Goal: Contribute content: Contribute content

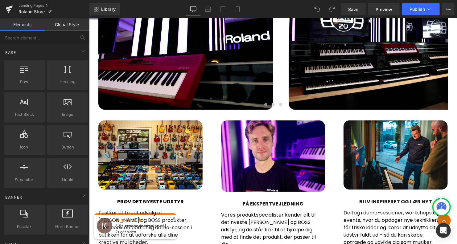
scroll to position [408, 0]
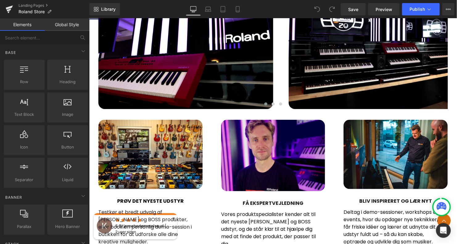
click at [273, 158] on img at bounding box center [273, 156] width 104 height 72
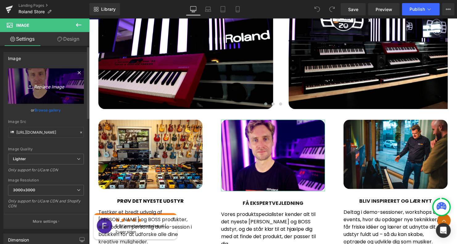
click at [49, 85] on icon "Replace Image" at bounding box center [45, 86] width 49 height 8
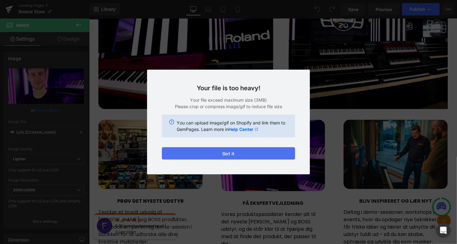
click at [217, 153] on button "Got it" at bounding box center [228, 153] width 133 height 12
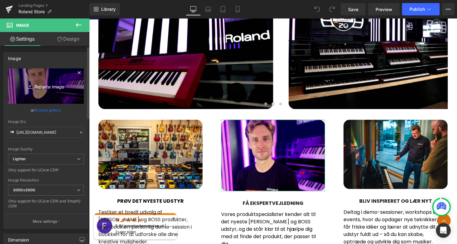
click at [50, 87] on icon "Replace Image" at bounding box center [45, 86] width 49 height 8
type input "C:\fakepath\20250930_145800-1759237705835.jpg"
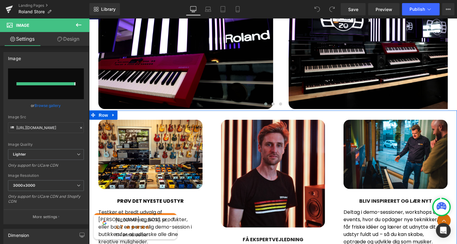
type input "[URL][DOMAIN_NAME]"
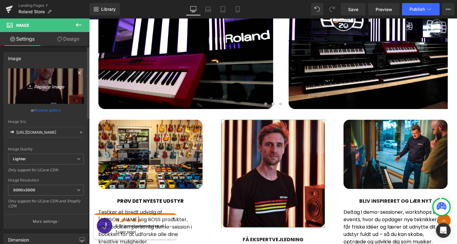
click at [42, 89] on icon "Replace Image" at bounding box center [45, 86] width 49 height 8
type input "C:\fakepath\20250930_145800-1759237705835-1759237801296.jpg"
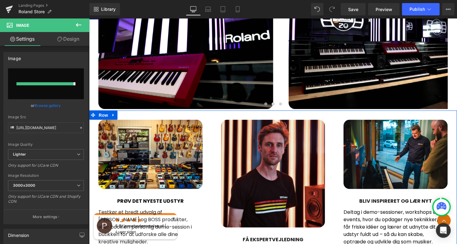
type input "[URL][DOMAIN_NAME]"
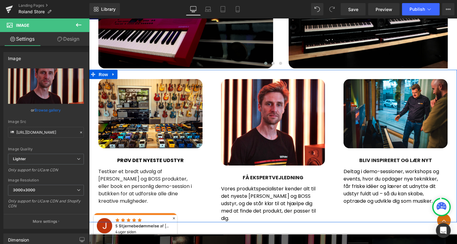
scroll to position [450, 0]
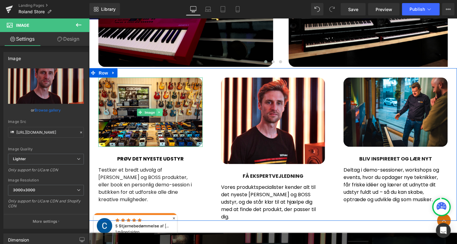
click at [160, 112] on icon at bounding box center [159, 112] width 3 height 4
click at [150, 111] on icon at bounding box center [149, 112] width 3 height 4
click at [137, 111] on link "Image" at bounding box center [146, 112] width 19 height 7
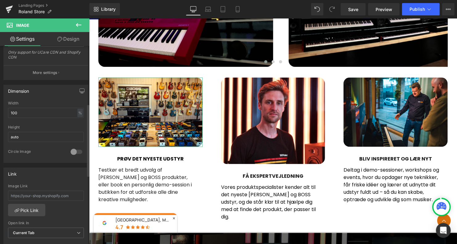
scroll to position [189, 0]
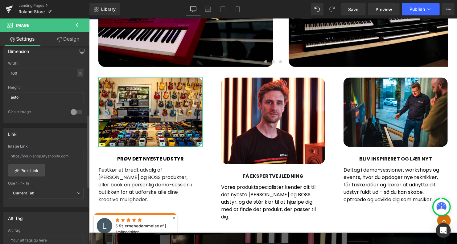
click at [73, 109] on div at bounding box center [76, 112] width 15 height 10
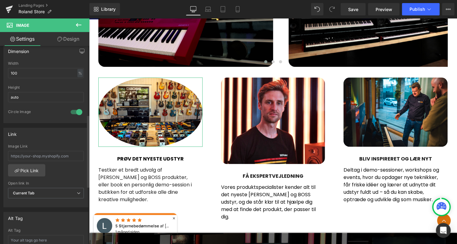
click at [74, 110] on div at bounding box center [76, 112] width 15 height 10
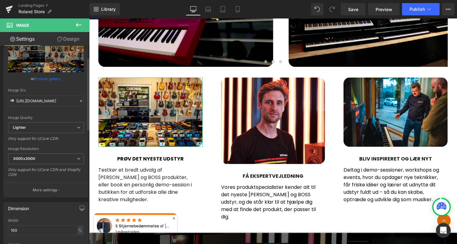
scroll to position [0, 0]
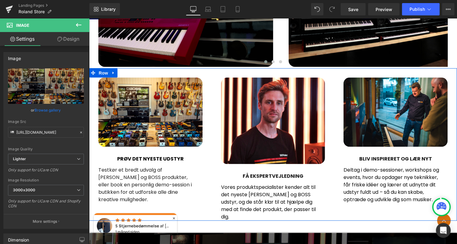
click at [335, 145] on div "Image BLIV INSPIRERET OG LÆR NYT Heading Deltag i demo-sessioner, workshops og …" at bounding box center [395, 144] width 123 height 134
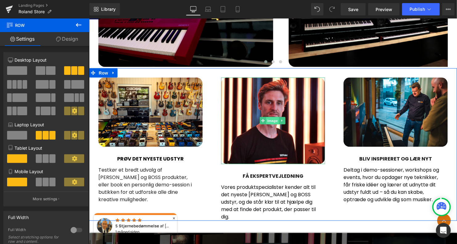
click at [270, 118] on span "Image" at bounding box center [272, 120] width 13 height 7
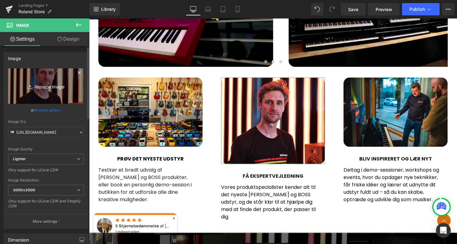
click at [56, 85] on icon "Replace Image" at bounding box center [45, 86] width 49 height 8
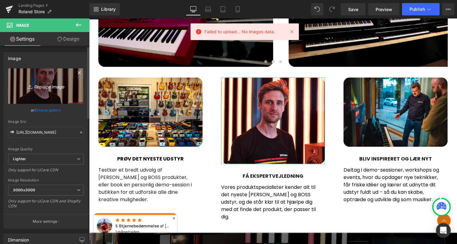
click at [43, 85] on icon "Replace Image" at bounding box center [45, 86] width 49 height 8
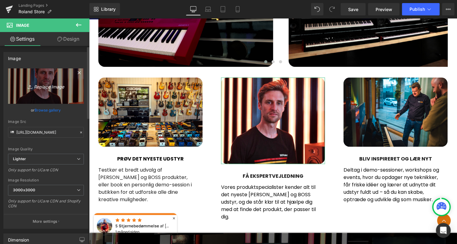
type input "C:\fakepath\Design uden navn.jpg"
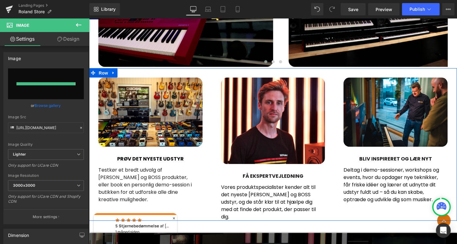
type input "[URL][DOMAIN_NAME]"
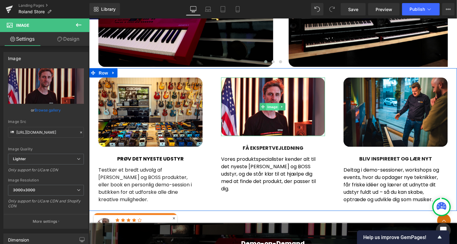
click at [271, 105] on span "Image" at bounding box center [272, 106] width 13 height 7
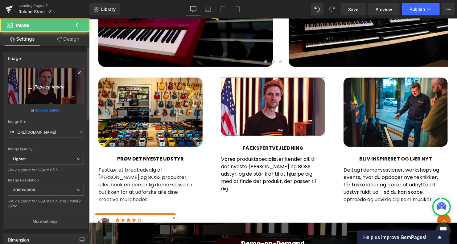
click at [51, 85] on icon "Replace Image" at bounding box center [45, 86] width 49 height 8
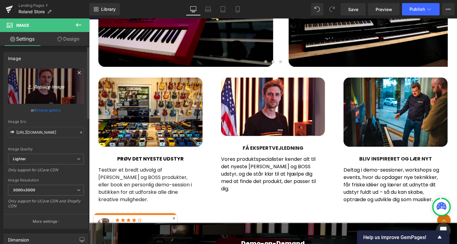
type input "C:\fakepath\Design uden navn (1).jpg"
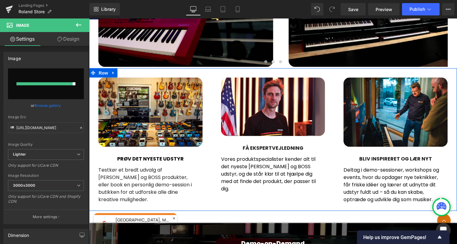
type input "[URL][DOMAIN_NAME]"
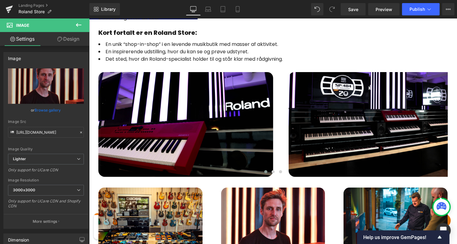
scroll to position [341, 0]
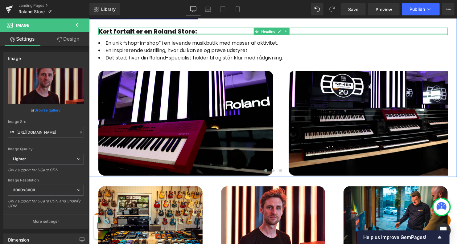
click at [426, 33] on div at bounding box center [272, 34] width 349 height 2
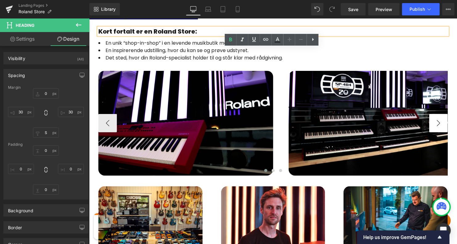
click at [433, 122] on button "›" at bounding box center [438, 123] width 19 height 19
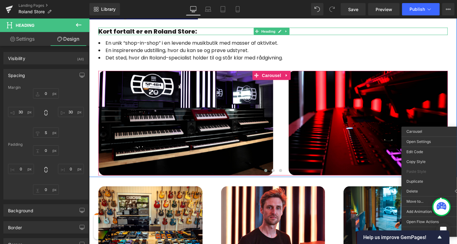
click at [435, 33] on h1 "Kort fortalt er en Roland Store:" at bounding box center [272, 30] width 349 height 7
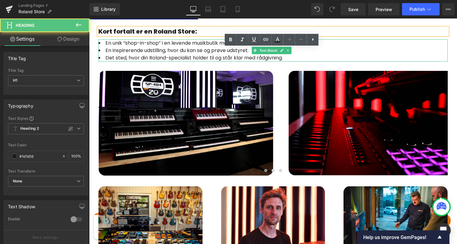
click at [395, 51] on li "En inspirerende udstilling, hvor du kan se og prøve udstyret." at bounding box center [272, 50] width 349 height 7
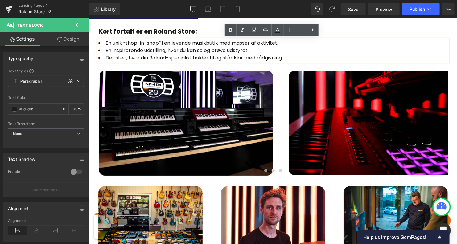
click at [452, 45] on div "Gå på opdagelse Heading Roland Store [GEOGRAPHIC_DATA] er fyldt med [PERSON_NAM…" at bounding box center [273, 44] width 368 height 266
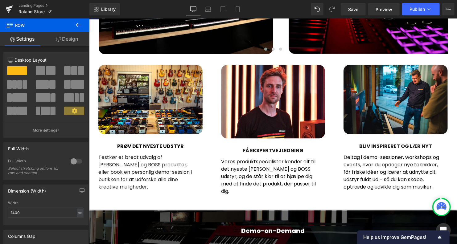
scroll to position [441, 0]
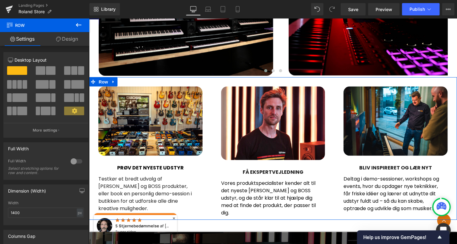
click at [290, 171] on h5 "FÅ EKSPERTVEJLEDNING" at bounding box center [273, 172] width 104 height 6
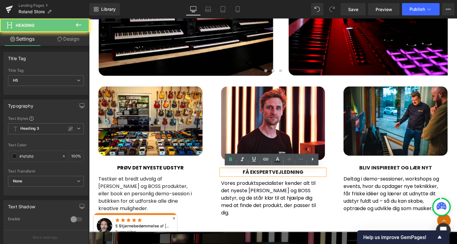
click at [299, 169] on h5 "FÅ EKSPERTVEJLEDNING" at bounding box center [273, 172] width 104 height 6
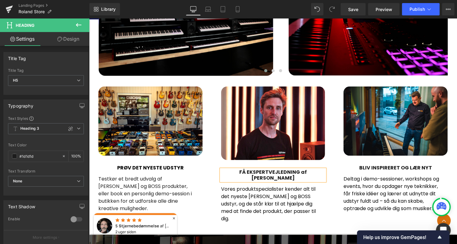
click at [335, 158] on div "Image BLIV INSPIRERET OG LÆR NYT Heading Deltag i demo-sessioner, workshops og …" at bounding box center [395, 153] width 123 height 134
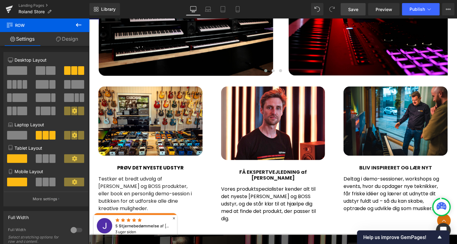
click at [352, 10] on span "Save" at bounding box center [353, 9] width 10 height 6
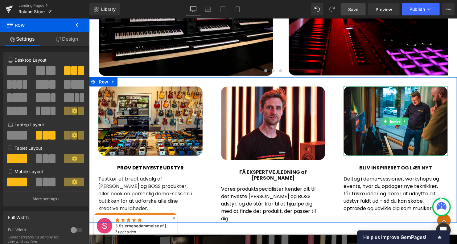
click at [391, 120] on span "Image" at bounding box center [395, 120] width 13 height 7
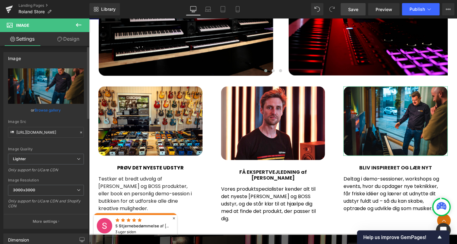
click at [49, 109] on link "Browse gallery" at bounding box center [48, 110] width 26 height 11
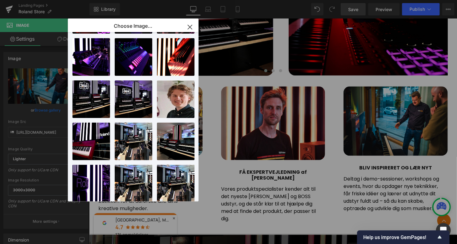
scroll to position [212, 0]
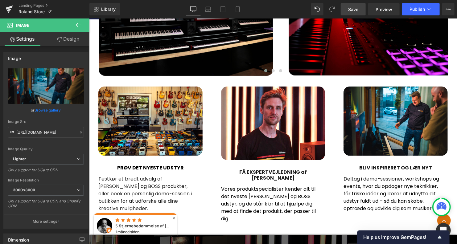
click at [353, 6] on span "Save" at bounding box center [353, 9] width 10 height 6
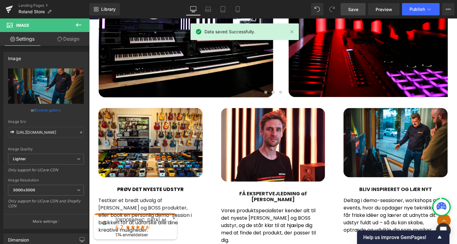
scroll to position [412, 0]
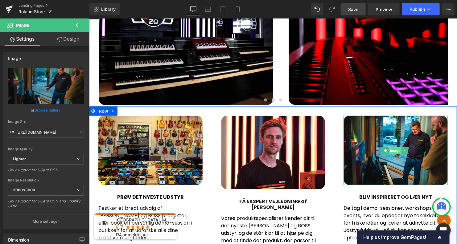
click at [394, 148] on span "Image" at bounding box center [395, 150] width 13 height 7
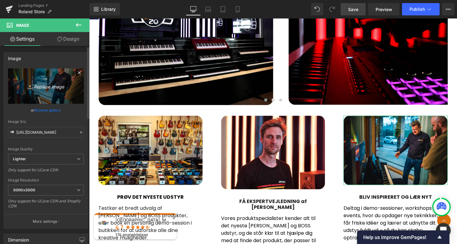
click at [47, 85] on icon "Replace Image" at bounding box center [45, 86] width 49 height 8
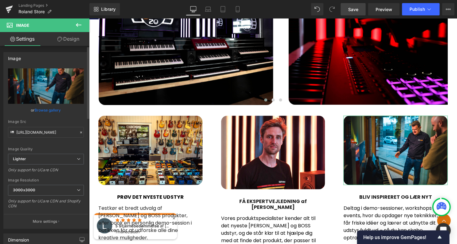
click at [44, 110] on link "Browse gallery" at bounding box center [48, 110] width 26 height 11
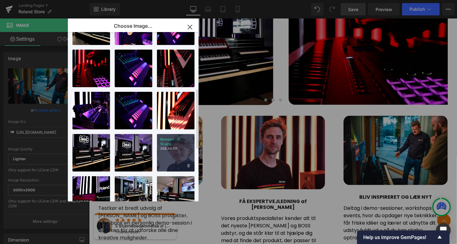
scroll to position [158, 0]
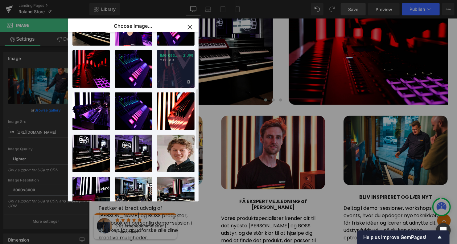
click at [179, 67] on div "IMG_093...in_2.JPG 2.60 MB" at bounding box center [176, 69] width 38 height 38
type input "[URL][DOMAIN_NAME]"
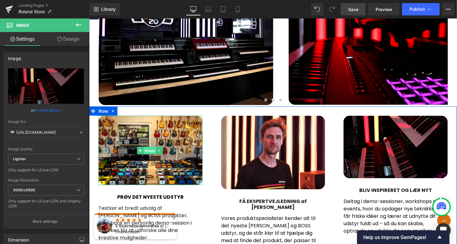
click at [151, 150] on span "Image" at bounding box center [149, 150] width 13 height 7
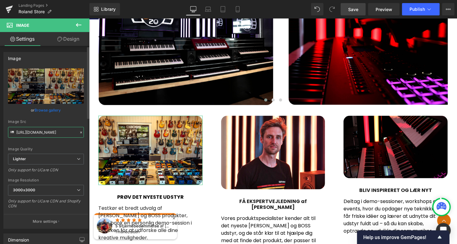
click at [55, 130] on input "[URL][DOMAIN_NAME]" at bounding box center [46, 132] width 76 height 11
click at [48, 131] on input "[URL][DOMAIN_NAME]" at bounding box center [46, 132] width 76 height 11
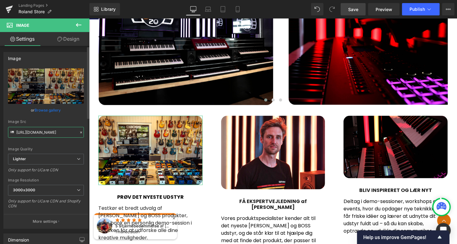
click at [48, 131] on input "[URL][DOMAIN_NAME]" at bounding box center [46, 132] width 76 height 11
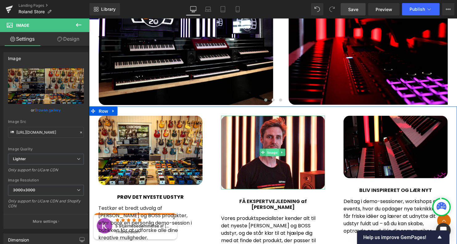
click at [271, 149] on span "Image" at bounding box center [272, 152] width 13 height 7
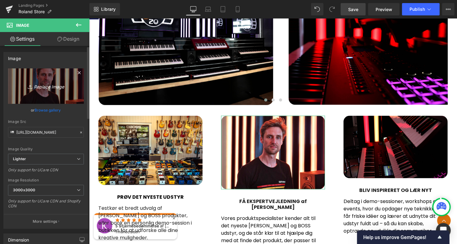
click at [54, 93] on link "Replace Image" at bounding box center [46, 85] width 76 height 35
type input "C:\fakepath\Design uden navn.png"
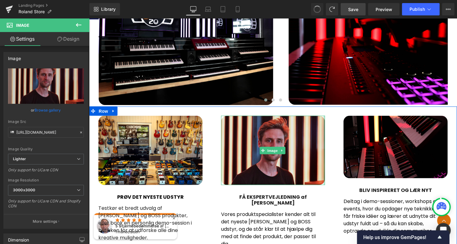
type input "[URL][DOMAIN_NAME]"
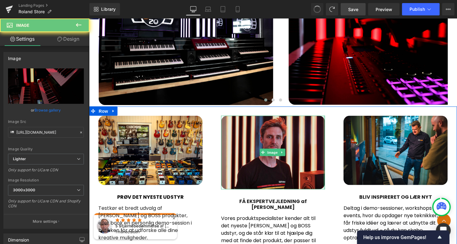
type input "[URL][DOMAIN_NAME]"
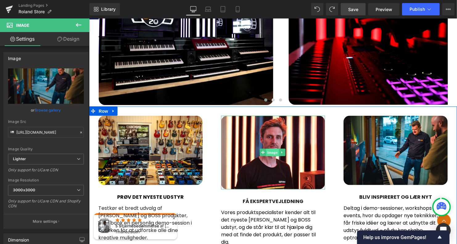
click at [270, 150] on span "Image" at bounding box center [272, 152] width 13 height 7
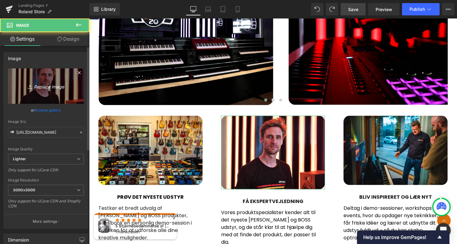
click at [52, 82] on link "Replace Image" at bounding box center [46, 85] width 76 height 35
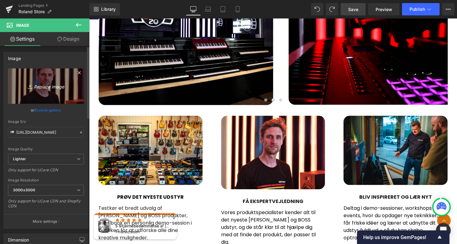
type input "C:\fakepath\Design uden navn.png"
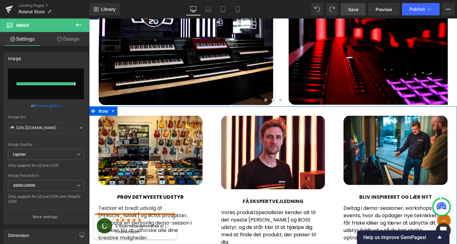
type input "[URL][DOMAIN_NAME]"
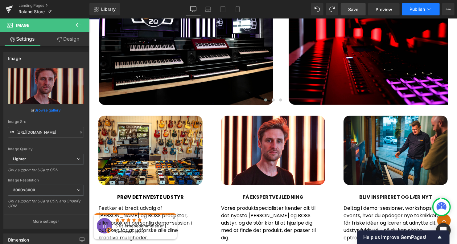
click at [414, 10] on span "Publish" at bounding box center [417, 9] width 15 height 5
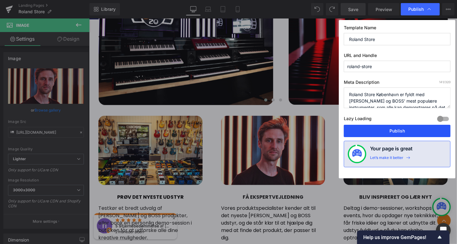
click at [376, 130] on button "Publish" at bounding box center [397, 131] width 107 height 12
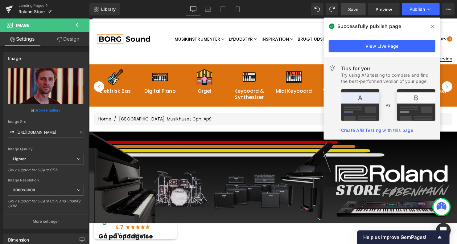
scroll to position [10, 0]
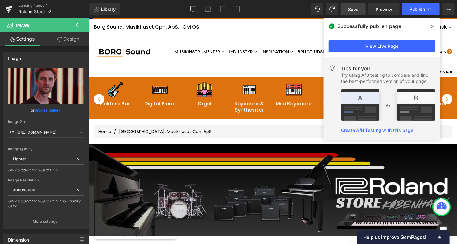
click at [435, 26] on span at bounding box center [433, 27] width 10 height 10
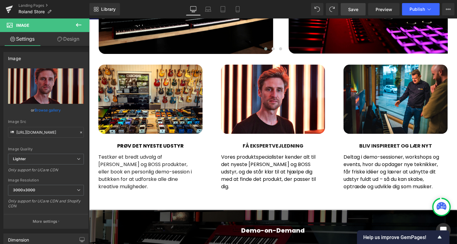
scroll to position [492, 0]
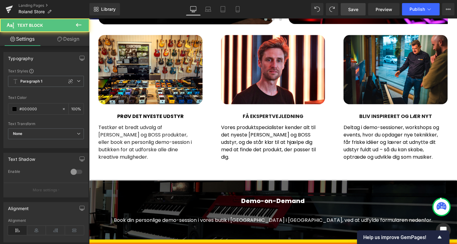
click at [291, 143] on p "Vores produktspecialister kender alt til det nyeste [PERSON_NAME] og BOSS udsty…" at bounding box center [271, 142] width 100 height 37
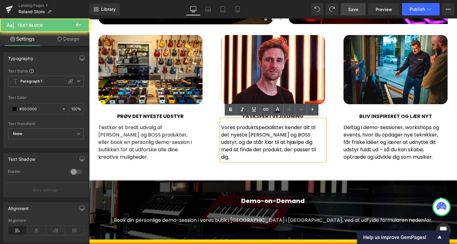
click at [300, 147] on p "Vores produktspecialister kender alt til det nyeste [PERSON_NAME] og BOSS udsty…" at bounding box center [271, 142] width 100 height 37
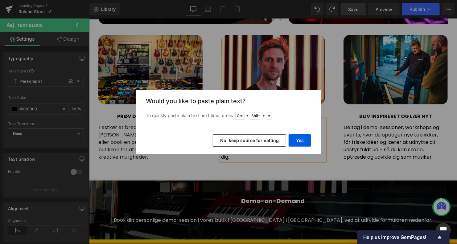
click at [270, 143] on button "No, keep source formatting" at bounding box center [249, 140] width 73 height 12
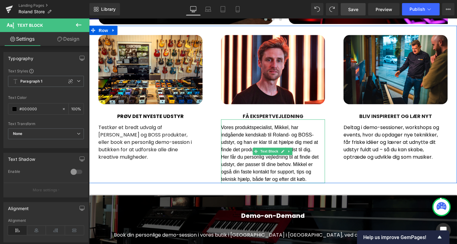
scroll to position [504, 0]
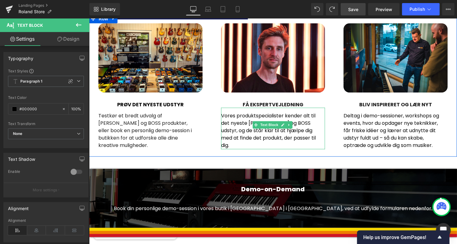
click at [301, 125] on p "Vores produktspecialister kender alt til det nyeste [PERSON_NAME] og BOSS udsty…" at bounding box center [271, 130] width 100 height 37
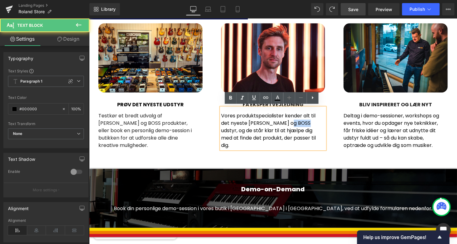
click at [301, 125] on p "Vores produktspecialister kender alt til det nyeste [PERSON_NAME] og BOSS udsty…" at bounding box center [271, 130] width 100 height 37
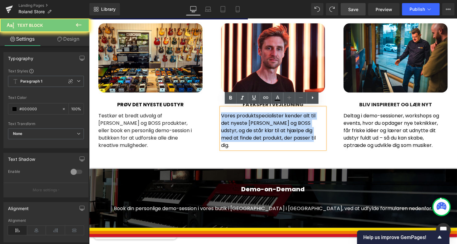
click at [301, 125] on p "Vores produktspecialister kender alt til det nyeste [PERSON_NAME] og BOSS udsty…" at bounding box center [271, 130] width 100 height 37
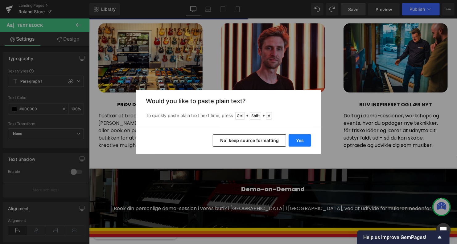
click at [303, 143] on button "Yes" at bounding box center [300, 140] width 23 height 12
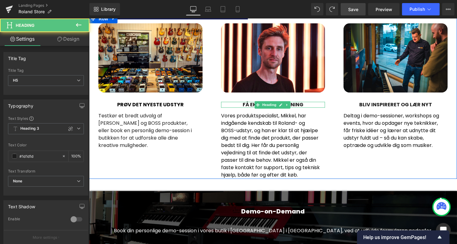
click at [294, 104] on h5 "FÅ EKSPERTVEJLEDNING" at bounding box center [273, 105] width 104 height 6
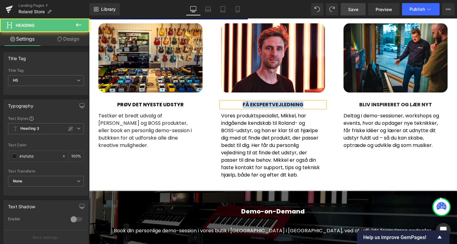
click at [294, 104] on h5 "FÅ EKSPERTVEJLEDNING" at bounding box center [273, 105] width 104 height 6
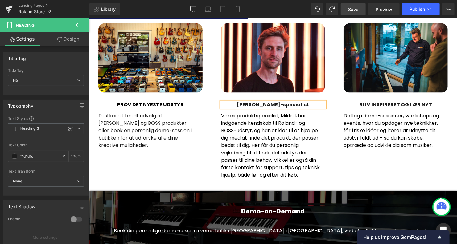
click at [336, 122] on div "Image BLIV INSPIRERET OG LÆR NYT Heading Deltag i demo-sessioner, workshops og …" at bounding box center [395, 90] width 123 height 134
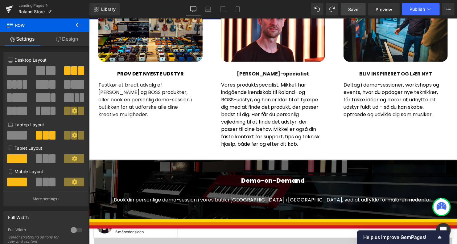
scroll to position [528, 0]
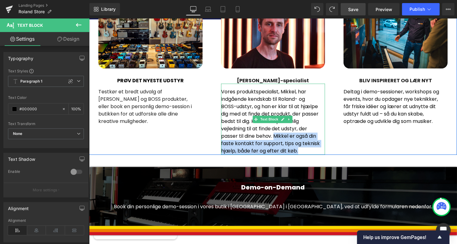
drag, startPoint x: 301, startPoint y: 148, endPoint x: 274, endPoint y: 135, distance: 30.2
click at [274, 135] on p "Vores produktspecialist, Mikkel, har indgående kendskab til Roland- og BOSS-uds…" at bounding box center [271, 121] width 100 height 67
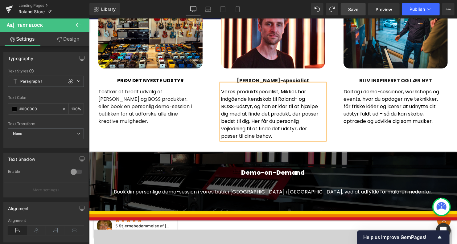
click at [334, 132] on div "Image PRØV DET NYESTE UDSTYR Heading Testkør et bredt udvalg af [PERSON_NAME] o…" at bounding box center [273, 65] width 368 height 150
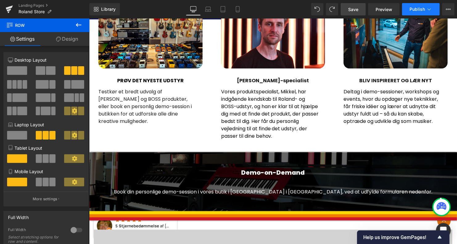
click at [414, 9] on span "Publish" at bounding box center [417, 9] width 15 height 5
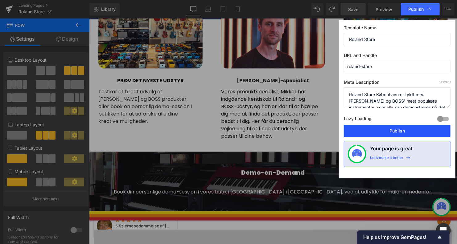
click at [383, 131] on button "Publish" at bounding box center [397, 131] width 107 height 12
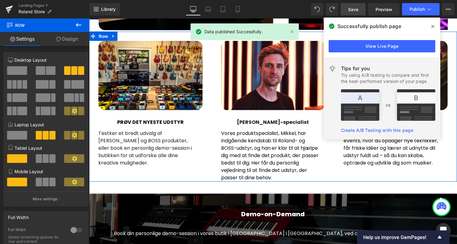
scroll to position [486, 0]
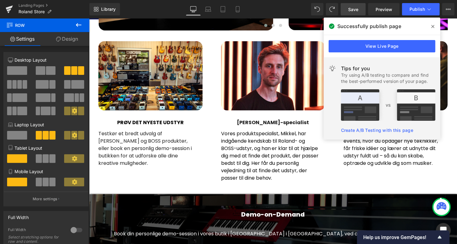
click at [433, 27] on icon at bounding box center [432, 26] width 3 height 3
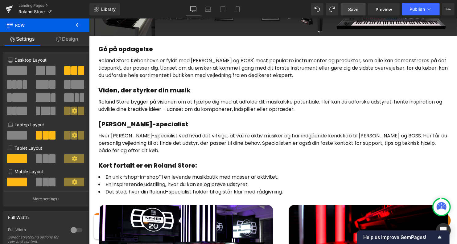
scroll to position [176, 0]
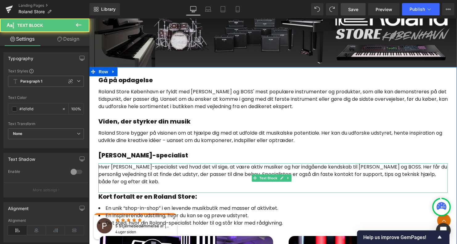
click at [146, 166] on p "Hver [PERSON_NAME]-specialist ved hvad det vil sige, at være aktiv musiker og h…" at bounding box center [272, 174] width 349 height 22
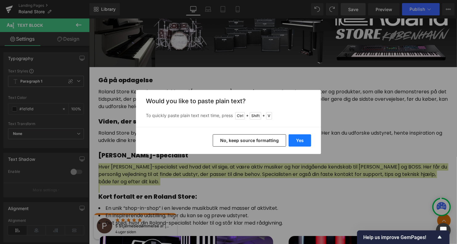
click at [308, 137] on button "Yes" at bounding box center [300, 140] width 23 height 12
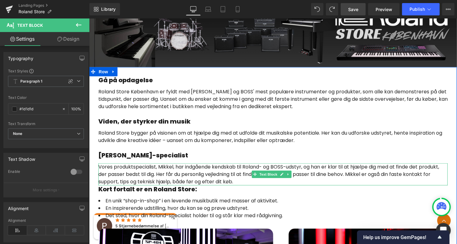
click at [241, 180] on p "Vores produktspecialist, Mikkel, har indgående kendskab til Roland- og BOSS-uds…" at bounding box center [272, 174] width 349 height 22
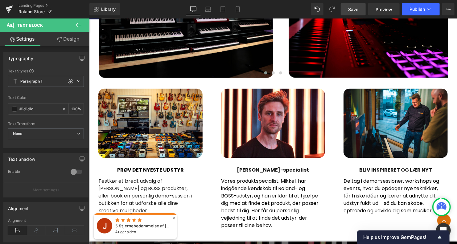
scroll to position [449, 0]
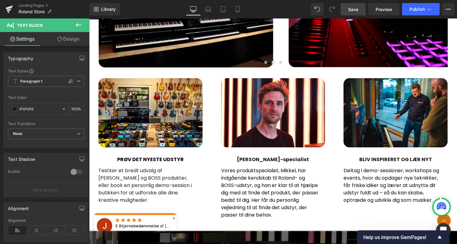
click at [278, 202] on p "Vores produktspecialist, Mikkel, har indgående kendskab til Roland- og BOSS-uds…" at bounding box center [271, 193] width 100 height 52
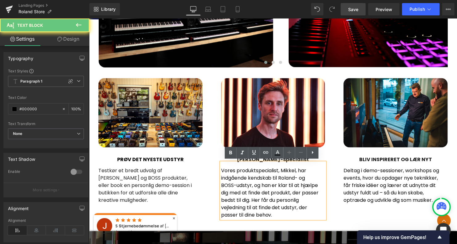
click at [280, 175] on p "Vores produktspecialist, Mikkel, har indgående kendskab til Roland- og BOSS-uds…" at bounding box center [271, 193] width 100 height 52
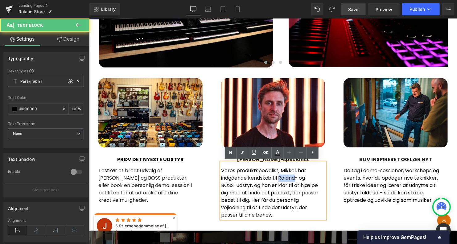
click at [280, 175] on p "Vores produktspecialist, Mikkel, har indgående kendskab til Roland- og BOSS-uds…" at bounding box center [271, 193] width 100 height 52
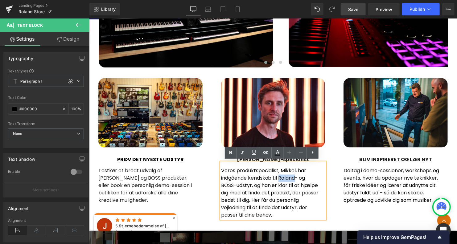
click at [280, 175] on p "Vores produktspecialist, Mikkel, har indgående kendskab til Roland- og BOSS-uds…" at bounding box center [271, 193] width 100 height 52
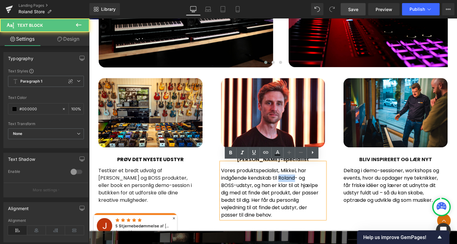
click at [280, 175] on p "Vores produktspecialist, Mikkel, har indgående kendskab til Roland- og BOSS-uds…" at bounding box center [271, 193] width 100 height 52
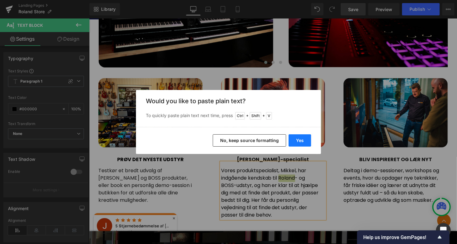
click at [299, 140] on button "Yes" at bounding box center [300, 140] width 23 height 12
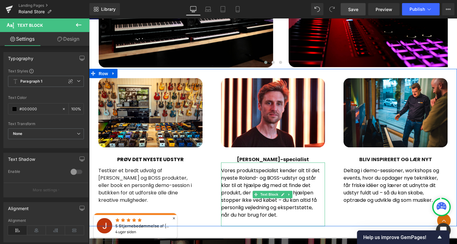
scroll to position [460, 0]
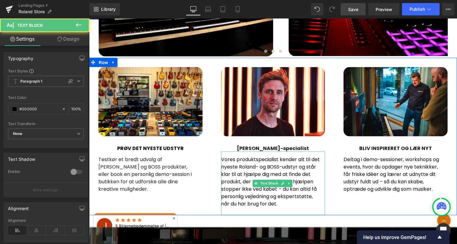
click at [232, 210] on p at bounding box center [271, 211] width 100 height 7
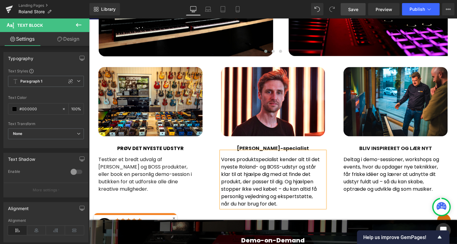
click at [278, 146] on div "[PERSON_NAME]-specialist Heading" at bounding box center [273, 149] width 104 height 6
click at [279, 147] on icon at bounding box center [280, 149] width 3 height 4
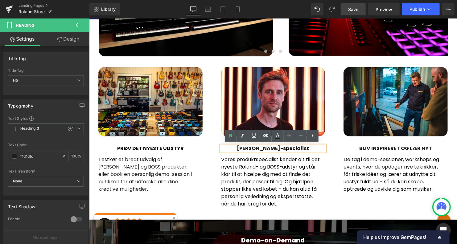
click at [287, 146] on h5 "[PERSON_NAME]-specialist" at bounding box center [273, 149] width 104 height 6
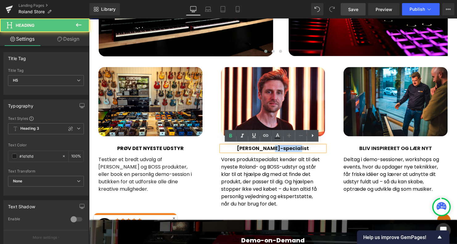
click at [287, 146] on h5 "[PERSON_NAME]-specialist" at bounding box center [273, 149] width 104 height 6
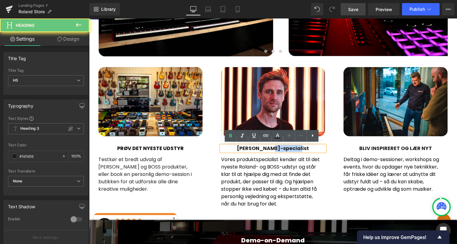
click at [287, 146] on h5 "[PERSON_NAME]-specialist" at bounding box center [273, 149] width 104 height 6
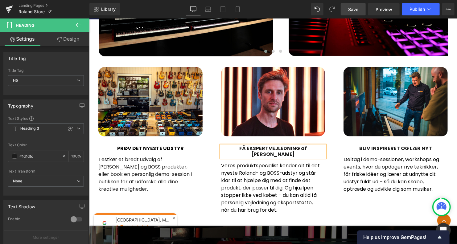
click at [331, 173] on div "Image FÅ EKSPERTVEJLEDNING af Mikkel Heading Vores produktspecialist kender alt…" at bounding box center [273, 140] width 123 height 147
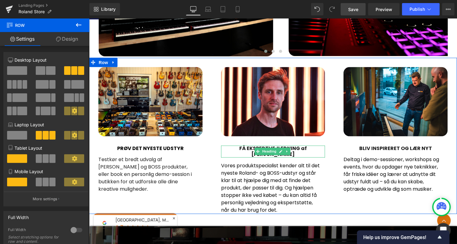
click at [314, 147] on h5 "FÅ EKSPERTVEJLEDNING af [PERSON_NAME]" at bounding box center [273, 152] width 104 height 12
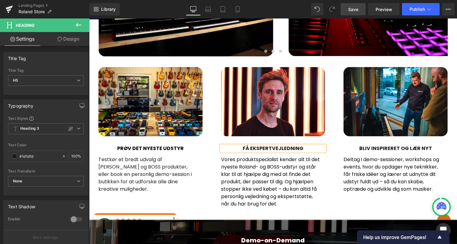
click at [334, 166] on div "Image BLIV INSPIRERET OG LÆR NYT Heading Deltag i demo-sessioner, workshops og …" at bounding box center [395, 134] width 123 height 134
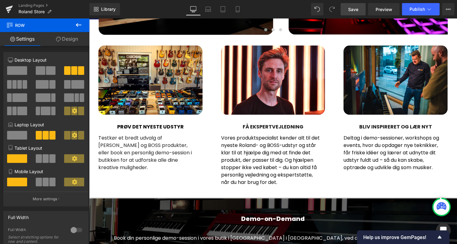
scroll to position [488, 0]
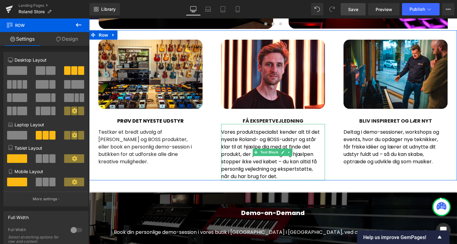
click at [277, 133] on p "Vores produktspecialist kender alt til det nyeste Roland- og BOSS-udstyr og stå…" at bounding box center [271, 155] width 100 height 52
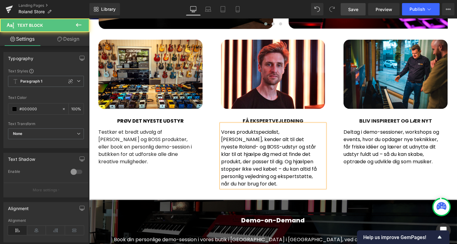
click at [305, 140] on p "Vores produktspecialist, [PERSON_NAME], kender alt til det nyeste Roland- og BO…" at bounding box center [271, 158] width 100 height 59
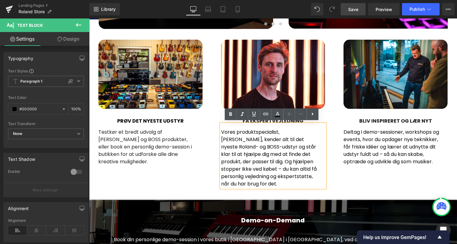
click at [318, 186] on div "Image Gå på opdagelse Heading Roland Store København er fyldt med [PERSON_NAME]…" at bounding box center [273, 213] width 368 height 1100
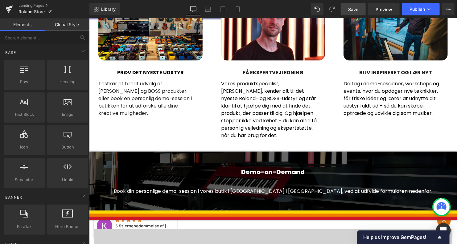
scroll to position [506, 0]
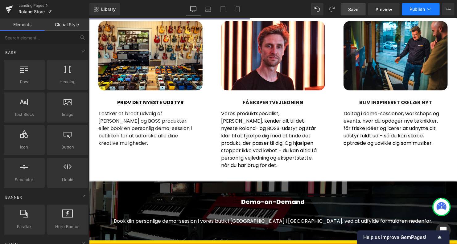
click at [420, 6] on button "Publish" at bounding box center [421, 9] width 38 height 12
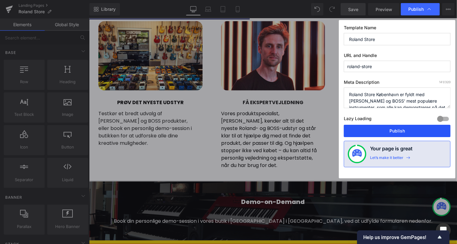
click at [403, 130] on button "Publish" at bounding box center [397, 131] width 107 height 12
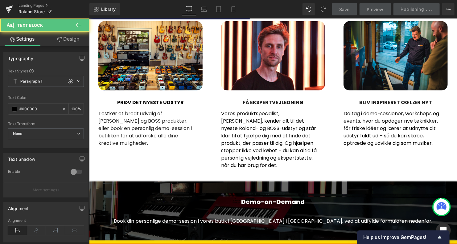
click at [402, 130] on div "Deltag i demo-sessioner, workshops og events, hvor du opdager nye teknikker, få…" at bounding box center [395, 129] width 104 height 49
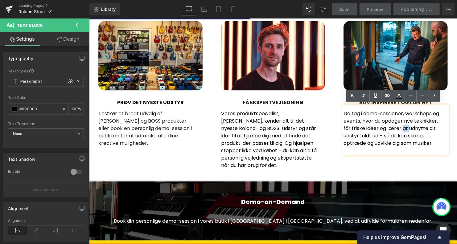
click at [452, 66] on div "Image BLIV INSPIRERET OG LÆR NYT Heading Deltag i demo-sessioner, workshops og …" at bounding box center [395, 88] width 123 height 134
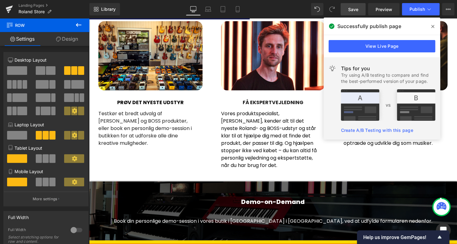
click at [433, 25] on icon at bounding box center [432, 26] width 3 height 5
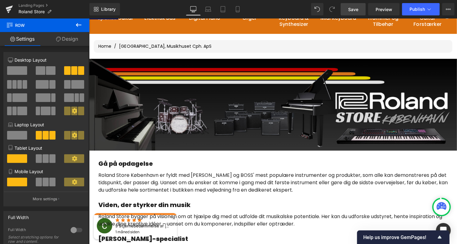
scroll to position [93, 0]
